Goal: Task Accomplishment & Management: Complete application form

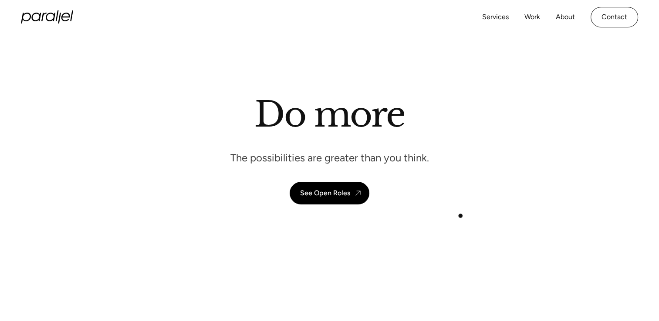
scroll to position [32, 0]
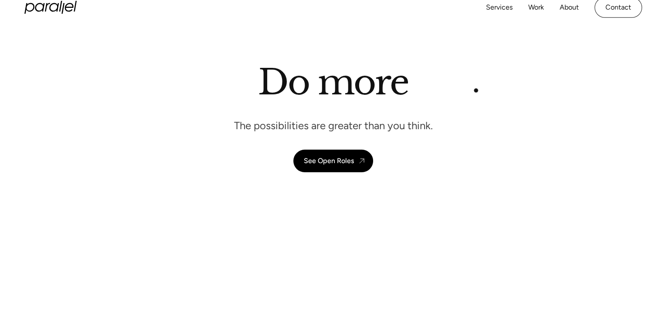
scroll to position [2183, 0]
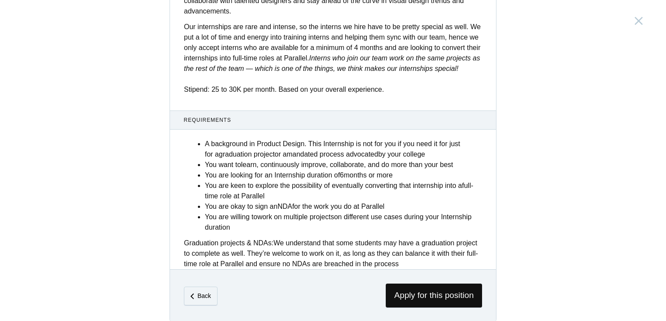
scroll to position [328, 0]
click at [439, 296] on span "Apply for this position" at bounding box center [434, 296] width 96 height 24
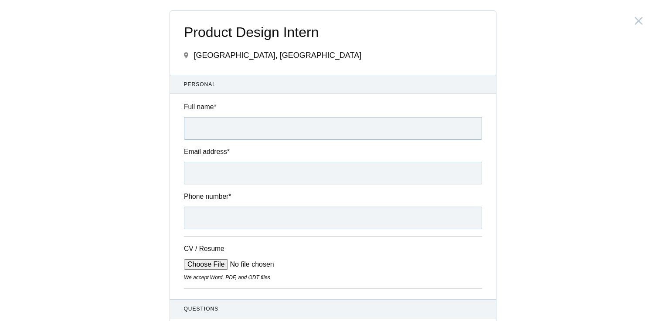
click at [220, 126] on input "Full name *" at bounding box center [333, 128] width 298 height 23
type input "[DEMOGRAPHIC_DATA][PERSON_NAME]"
type input "[EMAIL_ADDRESS][DOMAIN_NAME]"
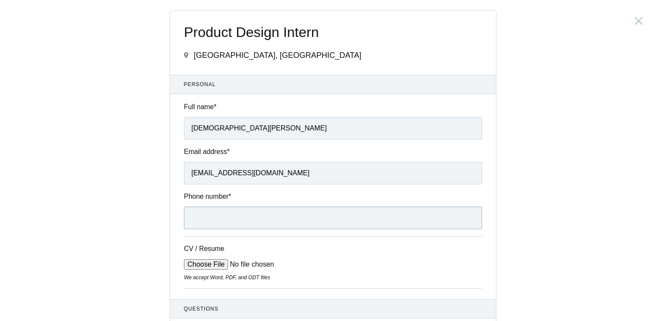
type input "07380027008"
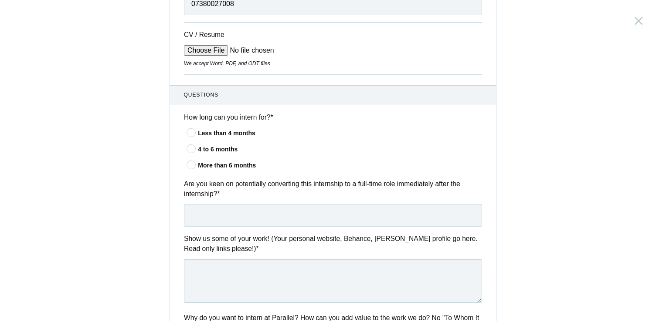
scroll to position [216, 0]
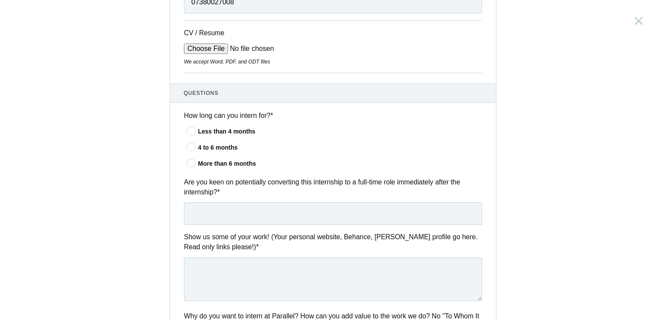
click at [186, 150] on icon at bounding box center [191, 147] width 16 height 6
click at [0, 0] on input"] "4 to 6 months" at bounding box center [0, 0] width 0 height 0
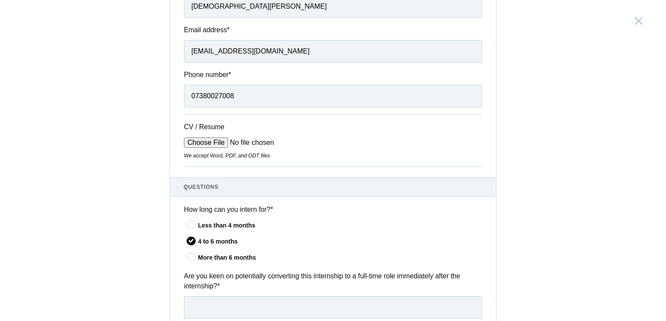
scroll to position [0, 0]
